Goal: Task Accomplishment & Management: Use online tool/utility

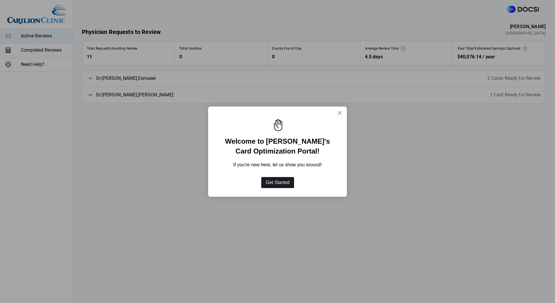
click at [281, 182] on button "Get Started" at bounding box center [277, 182] width 33 height 11
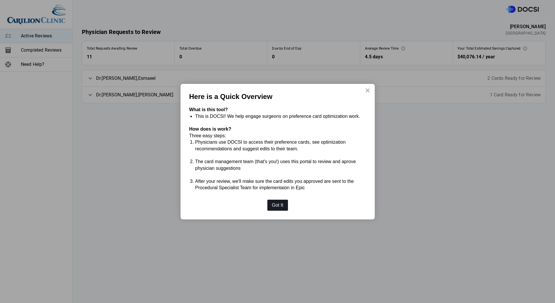
click at [279, 205] on button "Got It" at bounding box center [277, 205] width 21 height 11
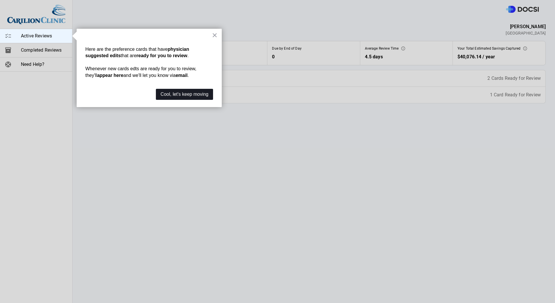
click at [171, 93] on button "Cool, let's keep moving" at bounding box center [184, 94] width 57 height 11
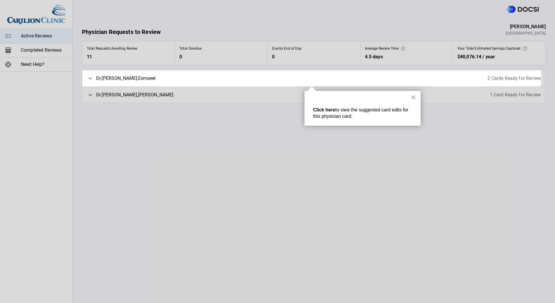
click at [509, 77] on span "2 Cards Ready for Review" at bounding box center [513, 78] width 53 height 7
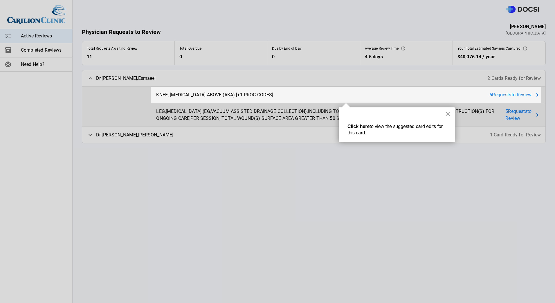
click at [447, 112] on button "×" at bounding box center [448, 113] width 6 height 9
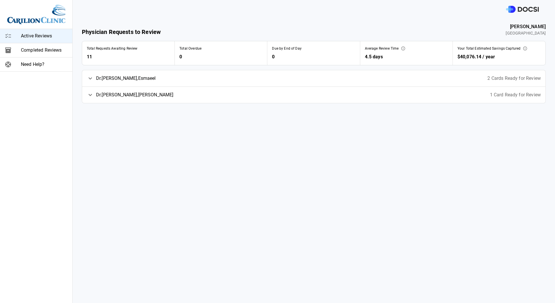
click at [111, 100] on div "[PERSON_NAME] 1 Card Ready for Review" at bounding box center [313, 95] width 463 height 16
click at [196, 112] on span "KNEE, [MEDICAL_DATA] BELOW (BKA) [+3 PROC CODES]" at bounding box center [215, 111] width 118 height 7
